Goal: Task Accomplishment & Management: Use online tool/utility

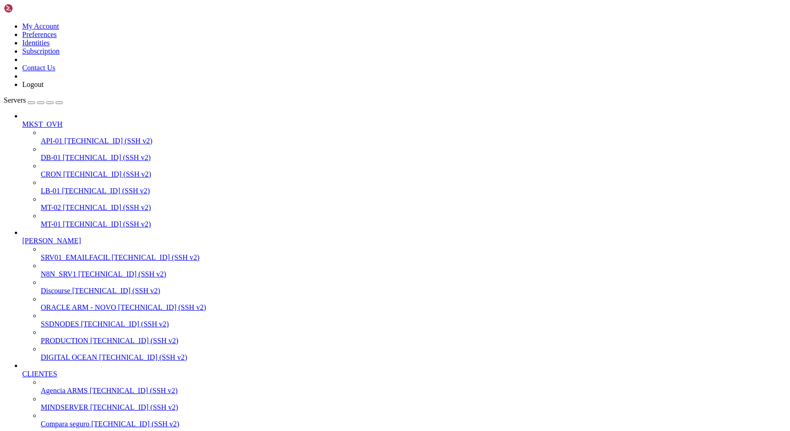
scroll to position [214, 0]
click at [58, 270] on span "N8N_SRV1" at bounding box center [59, 274] width 36 height 8
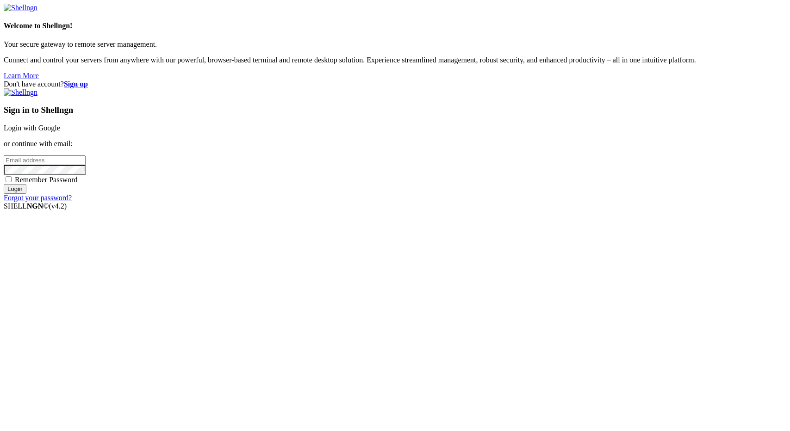
type input "[EMAIL_ADDRESS][DOMAIN_NAME]"
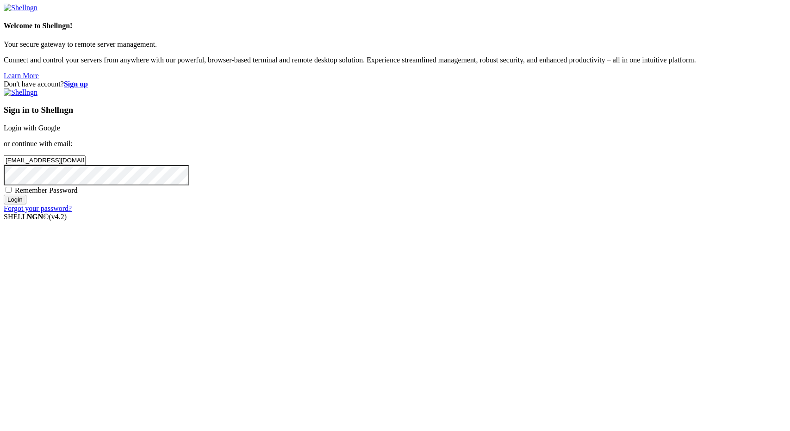
click at [26, 205] on input "Login" at bounding box center [15, 200] width 23 height 10
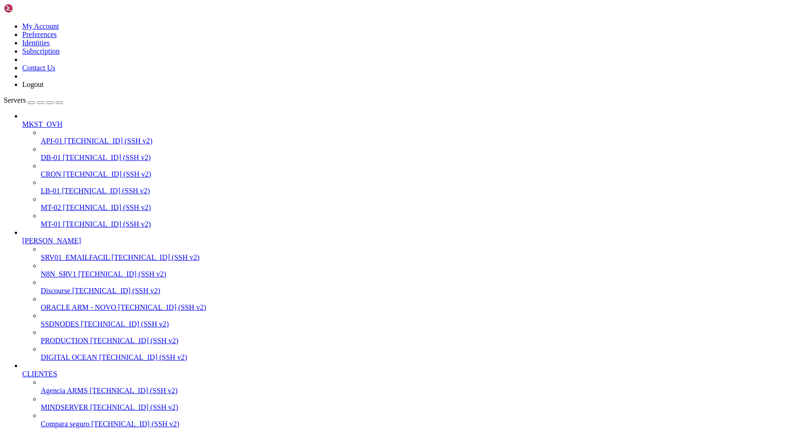
drag, startPoint x: 218, startPoint y: 1751, endPoint x: 317, endPoint y: 1751, distance: 99.5
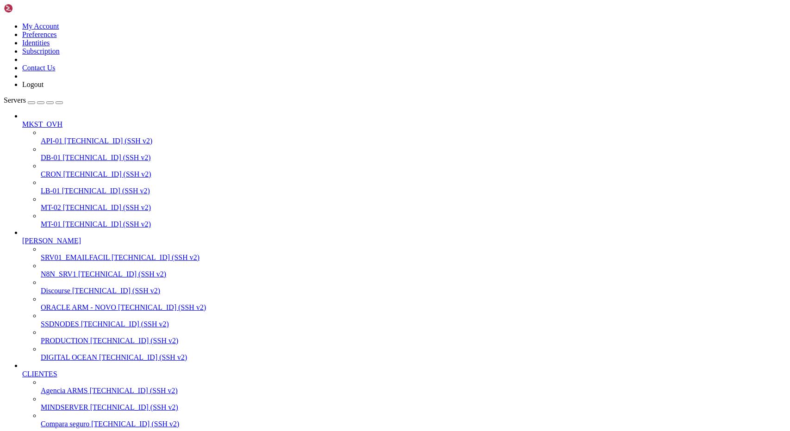
scroll to position [2872, 0]
drag, startPoint x: 39, startPoint y: 1766, endPoint x: 245, endPoint y: 1767, distance: 206.0
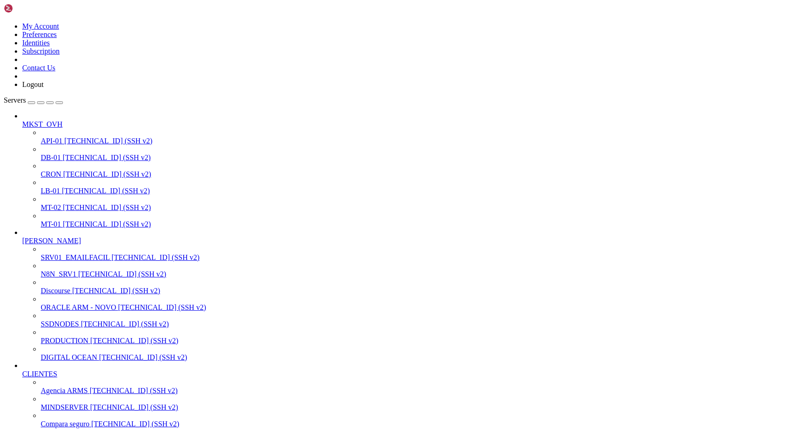
drag, startPoint x: 148, startPoint y: 1747, endPoint x: 249, endPoint y: 1741, distance: 101.0
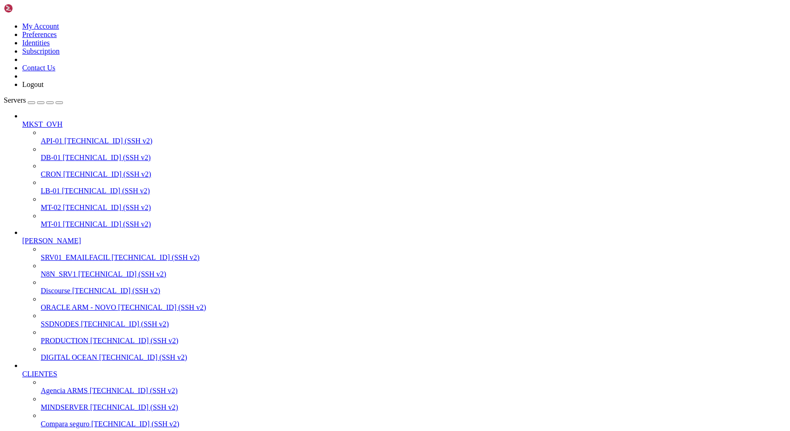
scroll to position [3093, 0]
drag, startPoint x: 61, startPoint y: 1760, endPoint x: 206, endPoint y: 1761, distance: 145.4
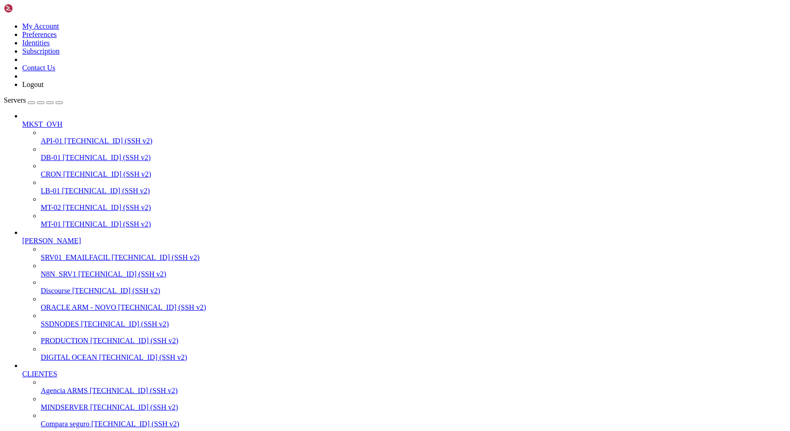
scroll to position [3171, 0]
